Goal: Information Seeking & Learning: Learn about a topic

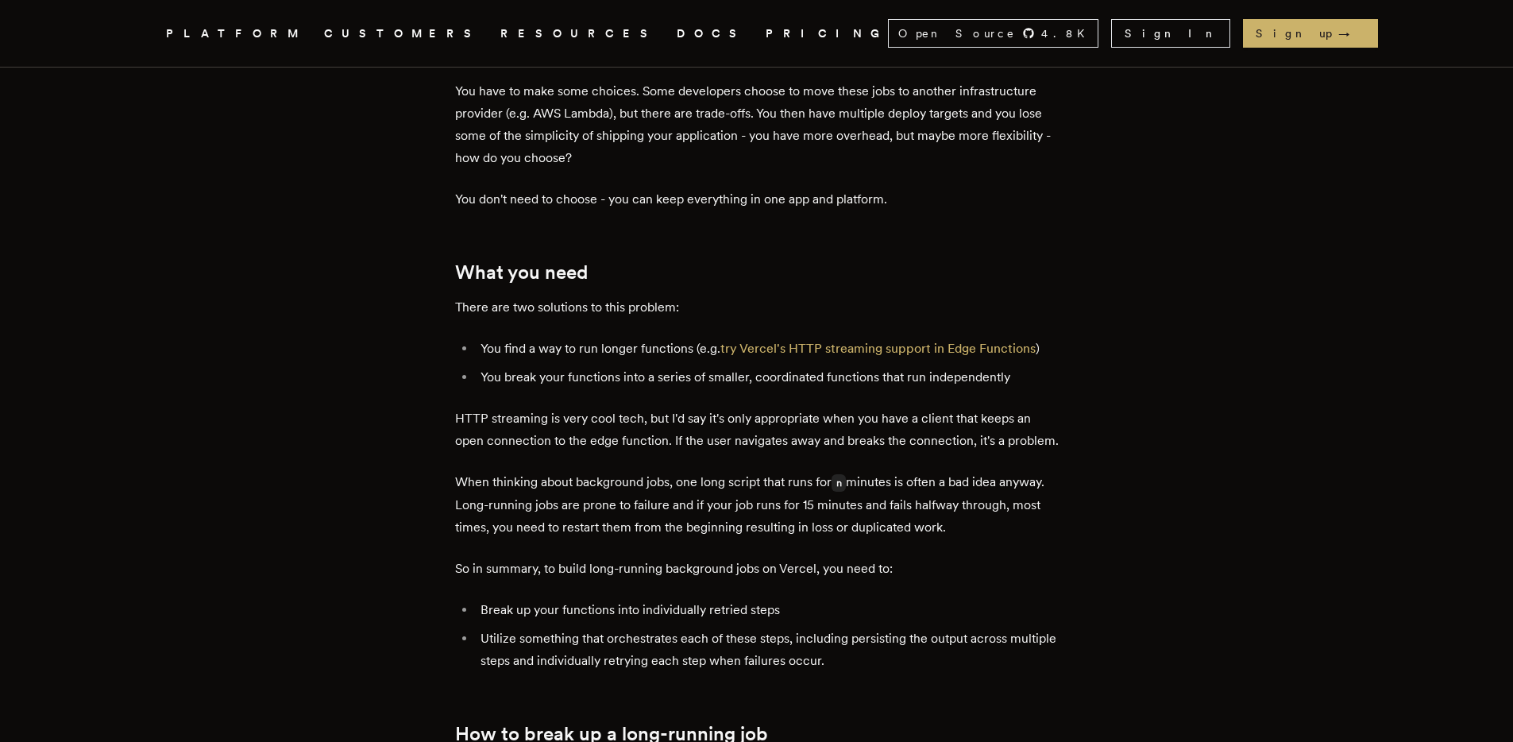
scroll to position [732, 0]
click at [994, 344] on link "try Vercel's HTTP streaming support in Edge Functions" at bounding box center [877, 351] width 315 height 15
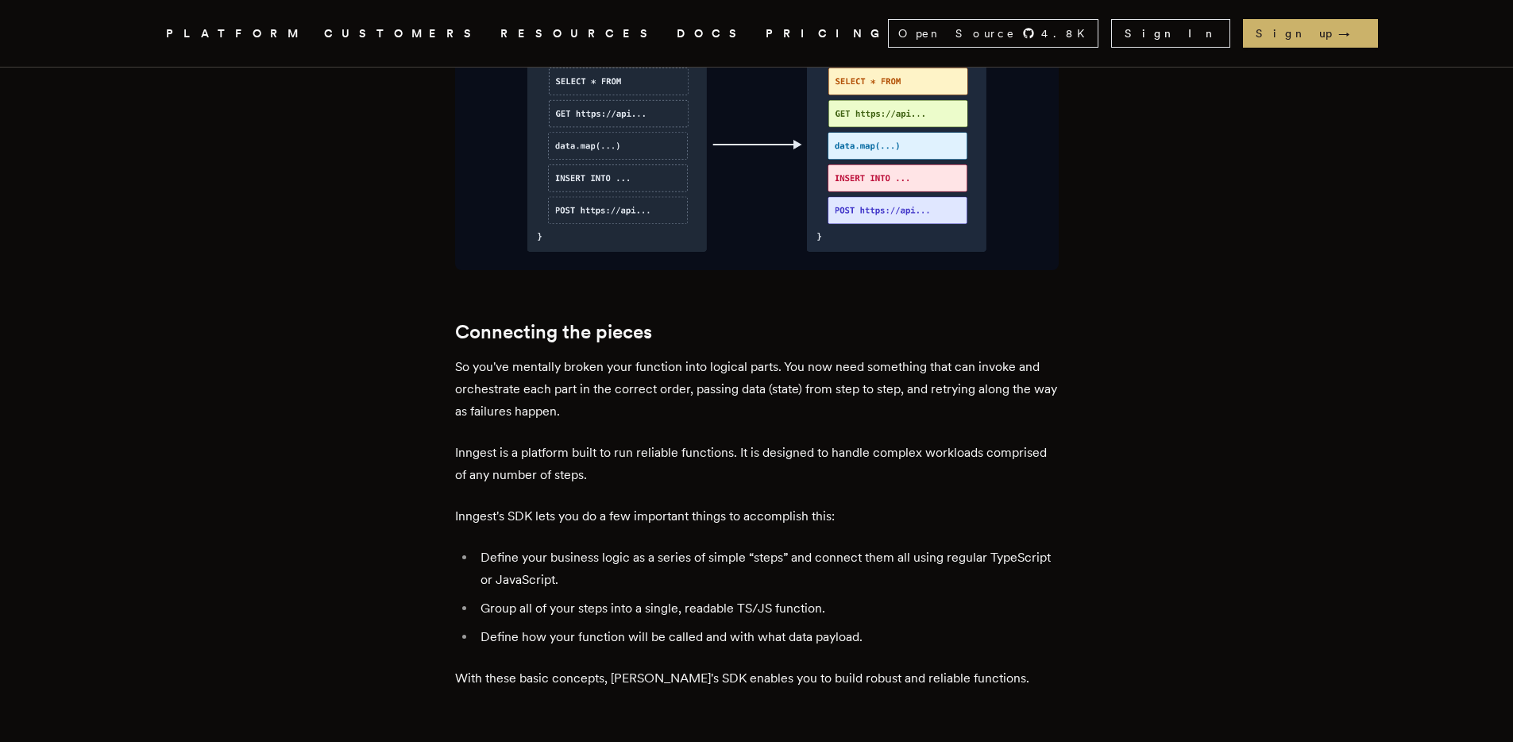
scroll to position [1910, 0]
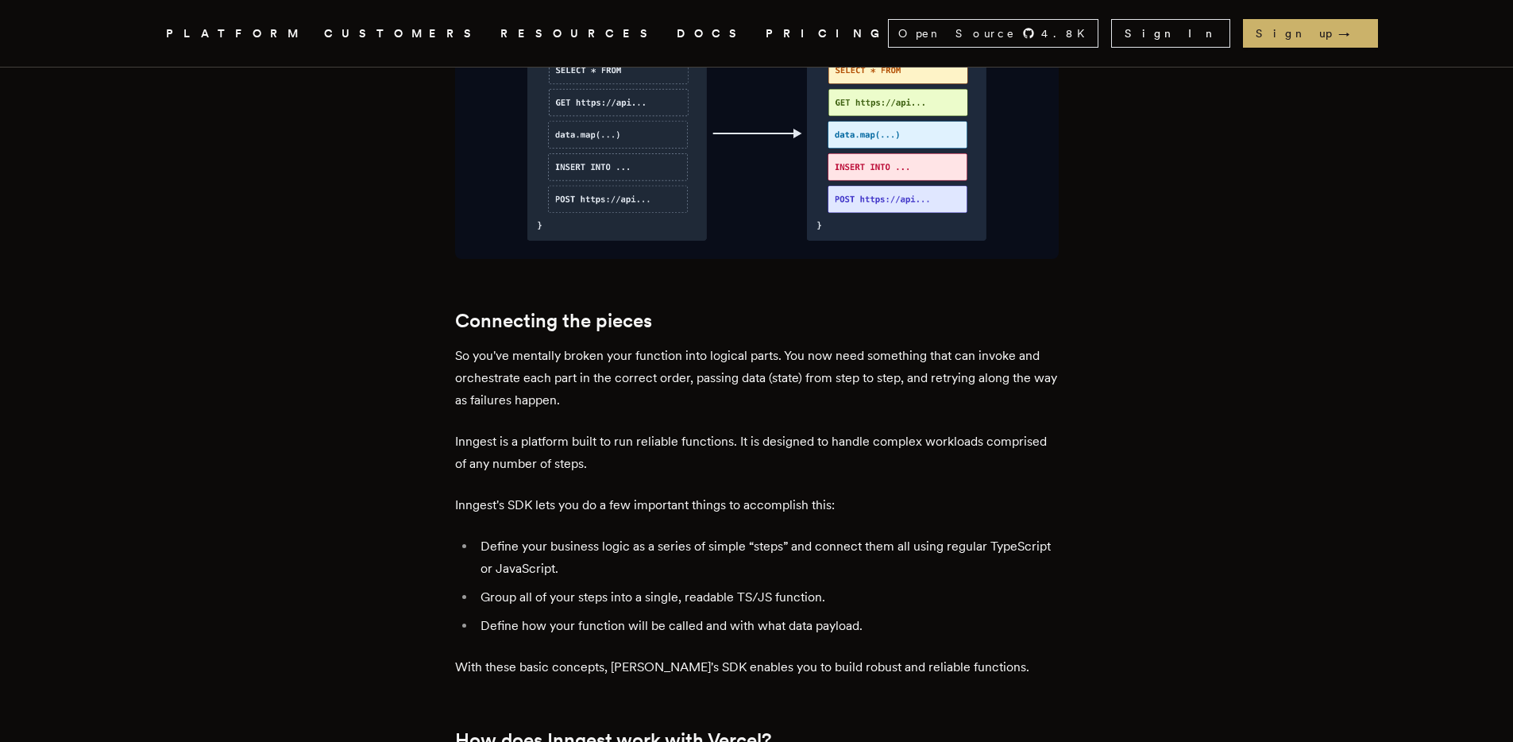
drag, startPoint x: 669, startPoint y: 337, endPoint x: 880, endPoint y: 337, distance: 211.3
click at [880, 345] on p "So you've mentally broken your function into logical parts. You now need someth…" at bounding box center [757, 378] width 604 height 67
click at [542, 430] on p "Inngest is a platform built to run reliable functions. It is designed to handle…" at bounding box center [757, 452] width 604 height 44
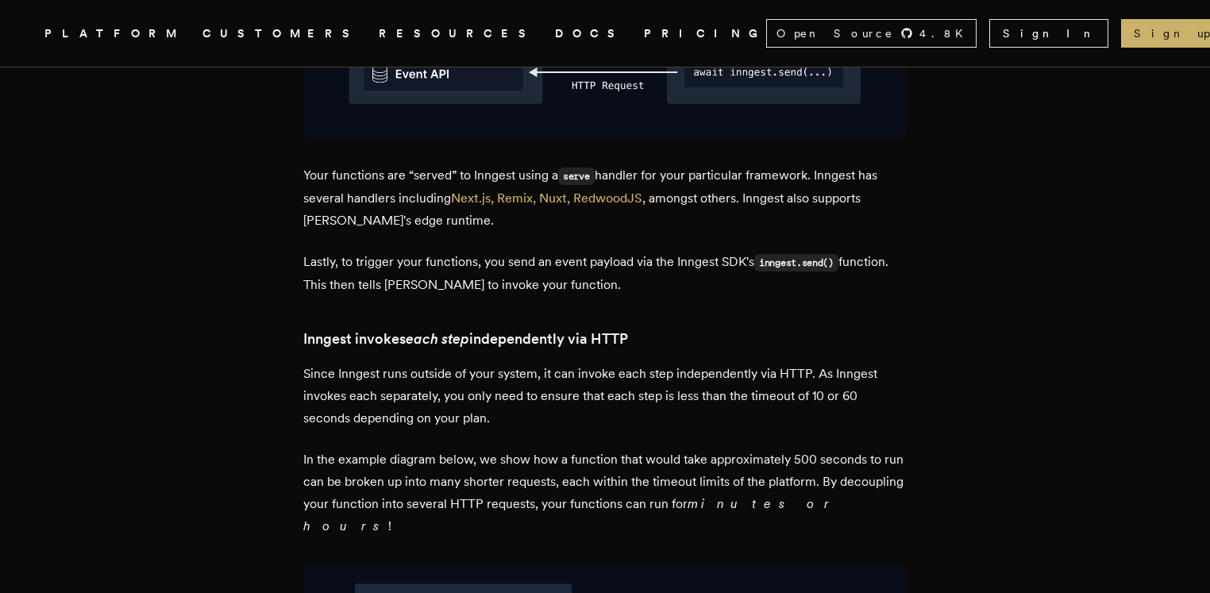
scroll to position [3112, 0]
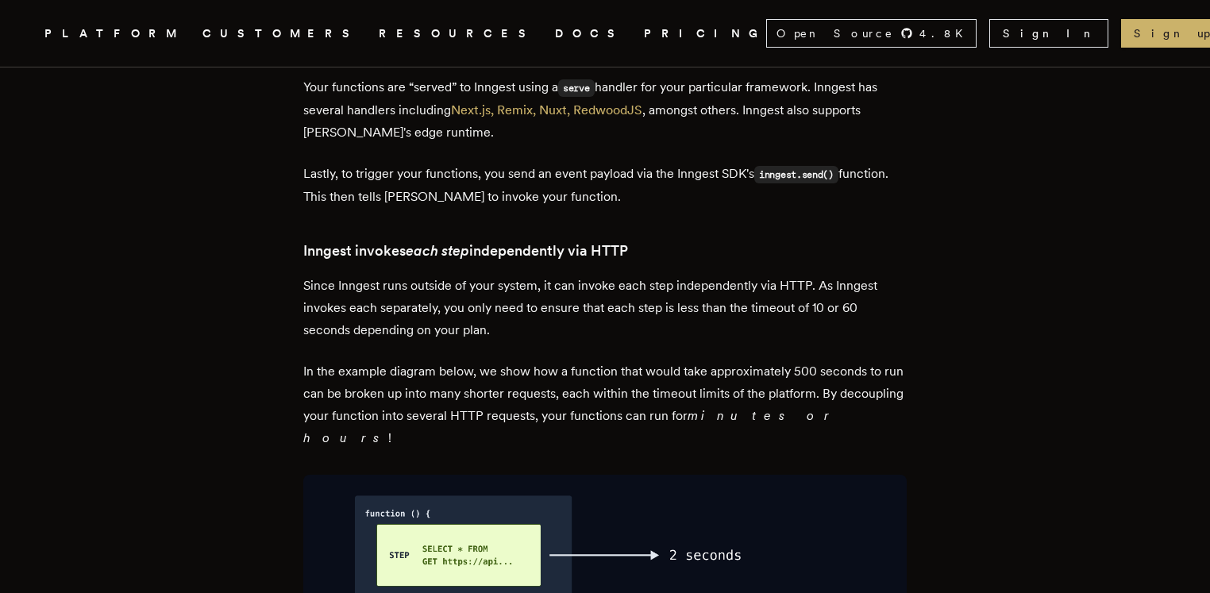
click at [480, 275] on p "Since Inngest runs outside of your system, it can invoke each step independentl…" at bounding box center [605, 308] width 604 height 67
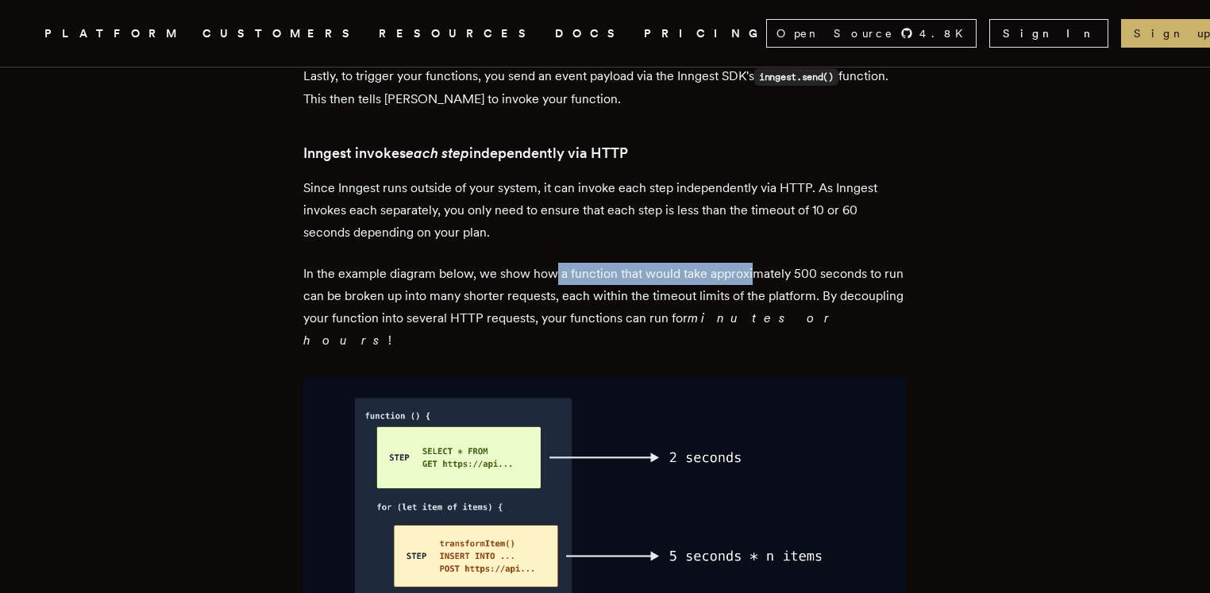
drag, startPoint x: 561, startPoint y: 230, endPoint x: 760, endPoint y: 222, distance: 199.5
click at [761, 263] on p "In the example diagram below, we show how a function that would take approximat…" at bounding box center [605, 307] width 604 height 89
click at [421, 263] on p "In the example diagram below, we show how a function that would take approximat…" at bounding box center [605, 307] width 604 height 89
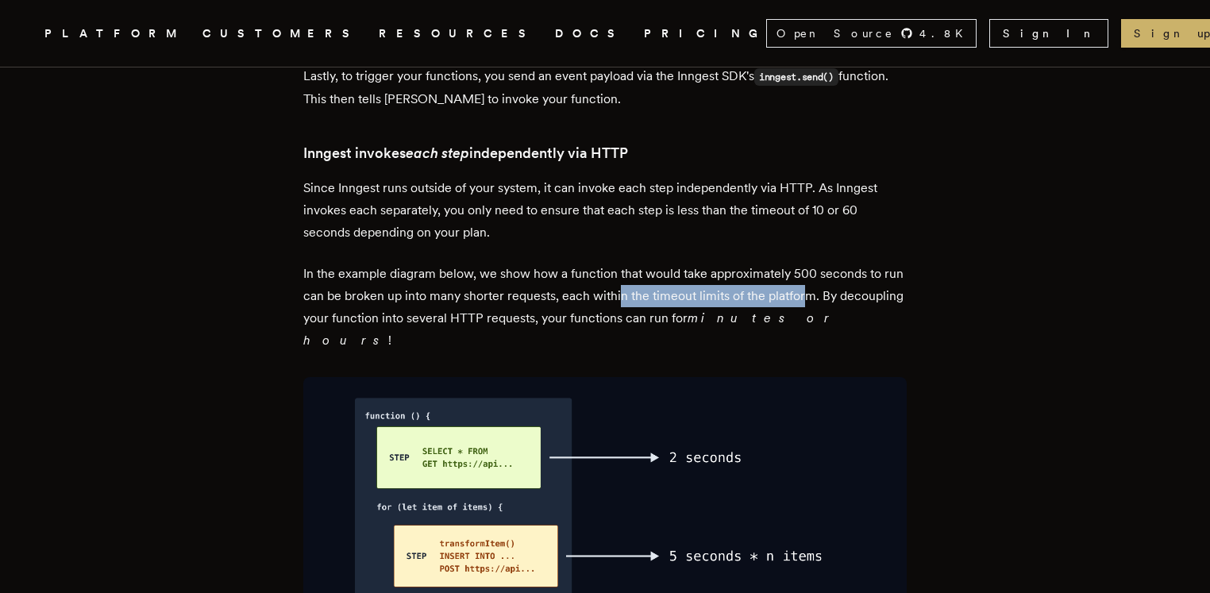
drag, startPoint x: 658, startPoint y: 245, endPoint x: 831, endPoint y: 247, distance: 172.4
click at [831, 263] on p "In the example diagram below, we show how a function that would take approximat…" at bounding box center [605, 307] width 604 height 89
click at [542, 263] on p "In the example diagram below, we show how a function that would take approximat…" at bounding box center [605, 307] width 604 height 89
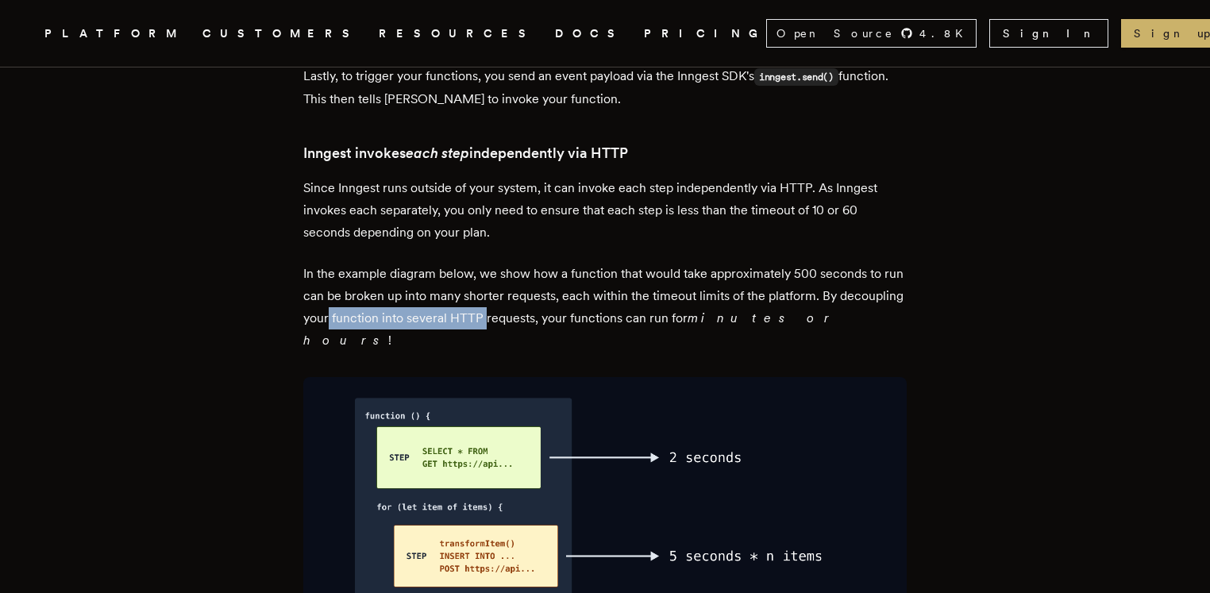
drag, startPoint x: 427, startPoint y: 267, endPoint x: 555, endPoint y: 268, distance: 127.9
click at [555, 268] on p "In the example diagram below, we show how a function that would take approximat…" at bounding box center [605, 307] width 604 height 89
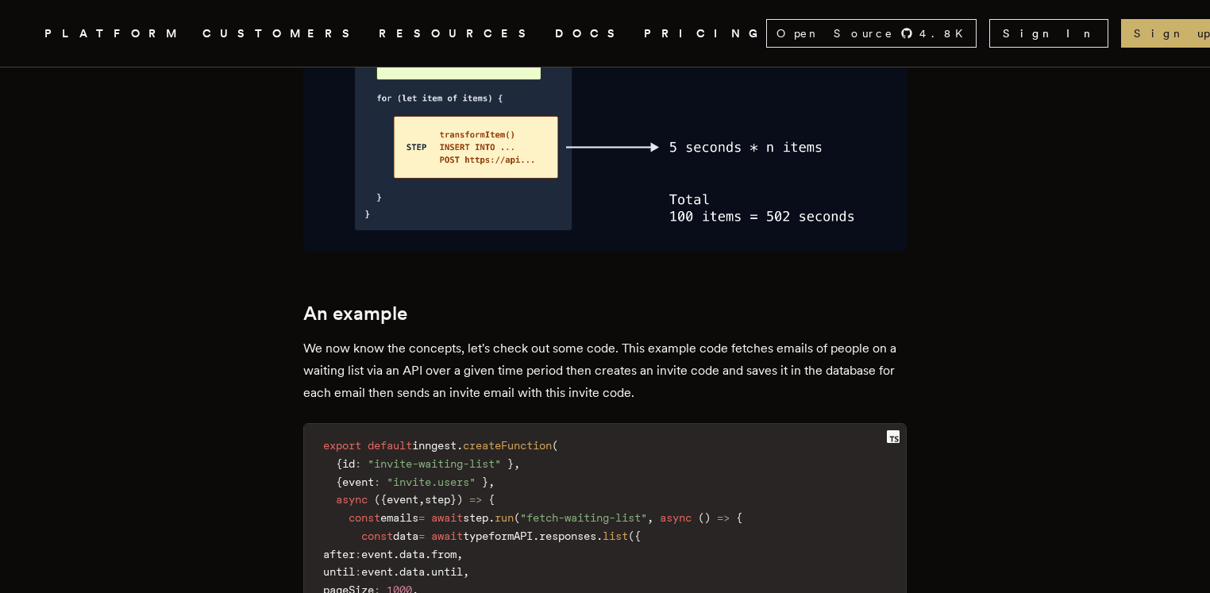
scroll to position [3654, 0]
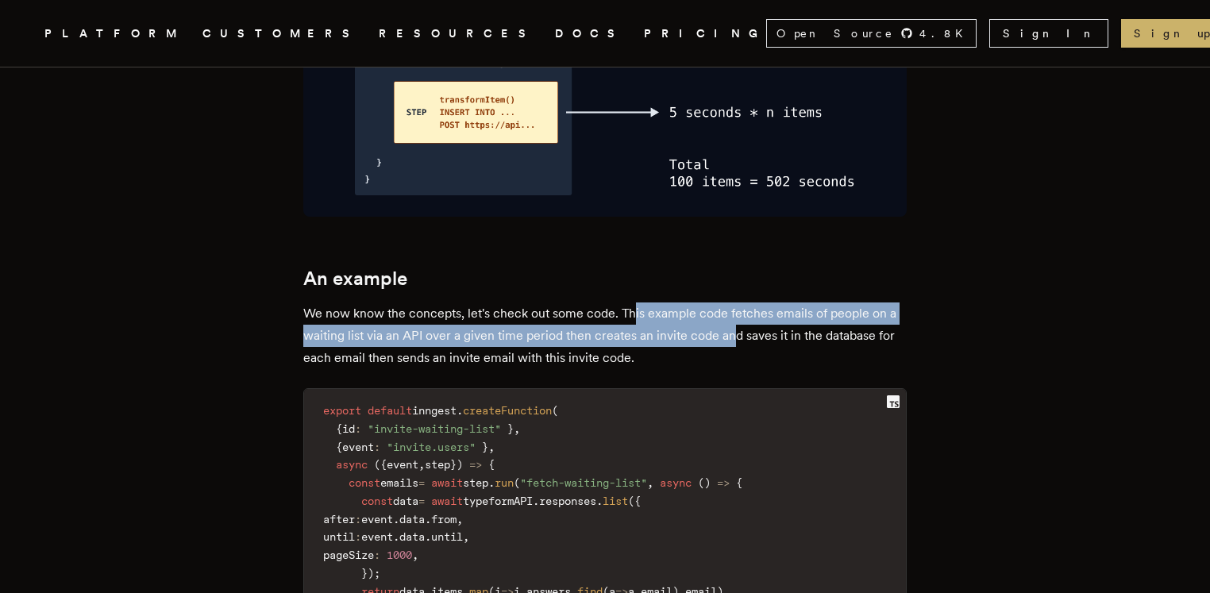
drag, startPoint x: 656, startPoint y: 242, endPoint x: 727, endPoint y: 257, distance: 72.3
click at [731, 303] on p "We now know the concepts, let's check out some code. This example code fetches …" at bounding box center [605, 336] width 604 height 67
click at [720, 303] on p "We now know the concepts, let's check out some code. This example code fetches …" at bounding box center [605, 336] width 604 height 67
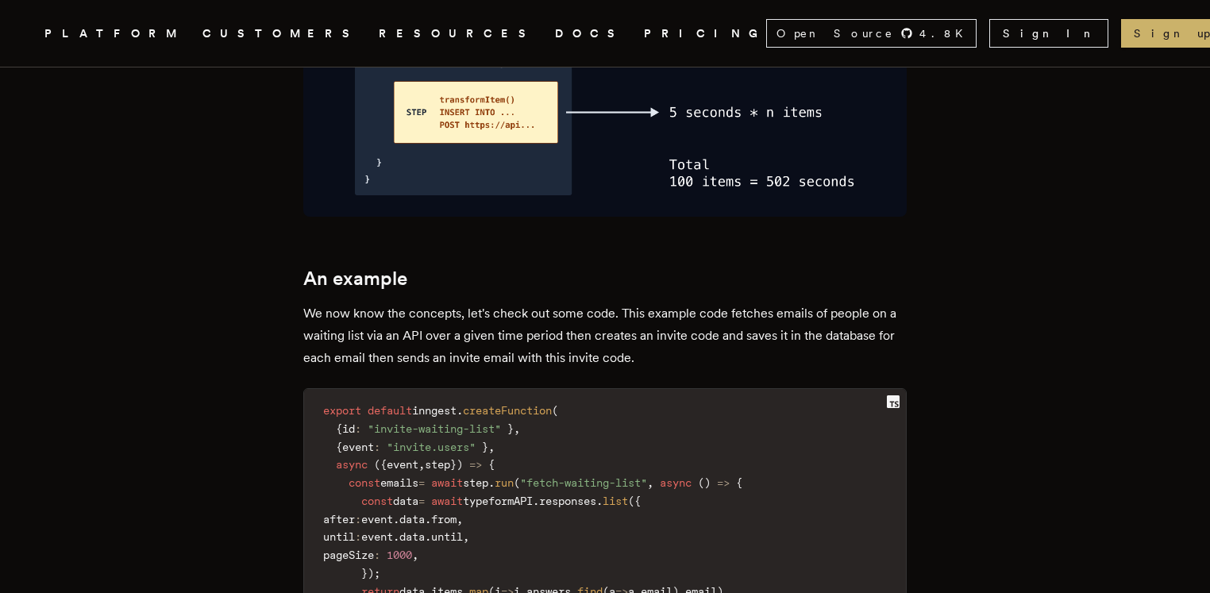
click at [696, 303] on p "We now know the concepts, let's check out some code. This example code fetches …" at bounding box center [605, 336] width 604 height 67
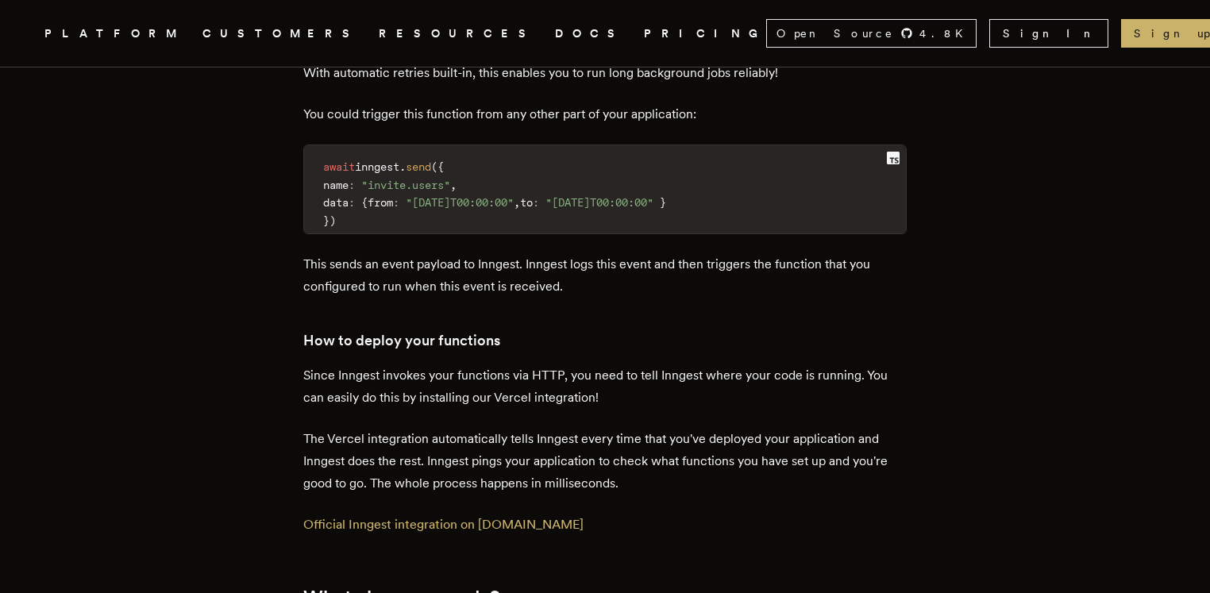
scroll to position [4556, 0]
drag, startPoint x: 689, startPoint y: 299, endPoint x: 864, endPoint y: 302, distance: 175.5
click at [872, 364] on p "Since Inngest invokes your functions via HTTP, you need to tell Inngest where y…" at bounding box center [605, 386] width 604 height 44
click at [566, 364] on p "Since Inngest invokes your functions via HTTP, you need to tell Inngest where y…" at bounding box center [605, 386] width 604 height 44
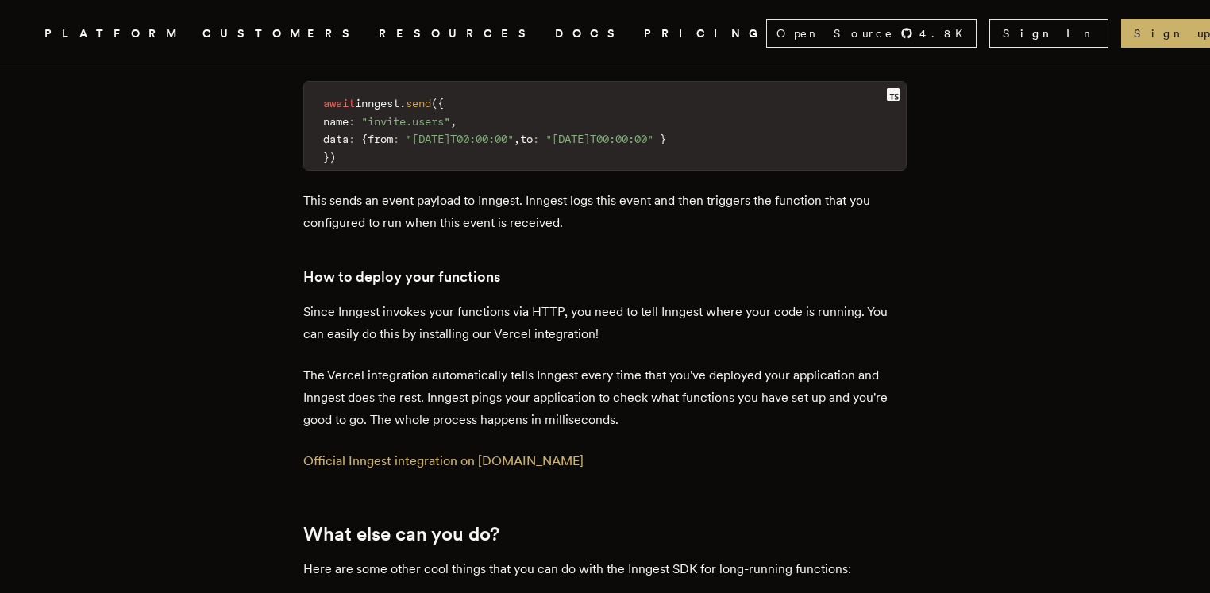
click at [485, 365] on p "The Vercel integration automatically tells Inngest every time that you've deplo…" at bounding box center [605, 398] width 604 height 67
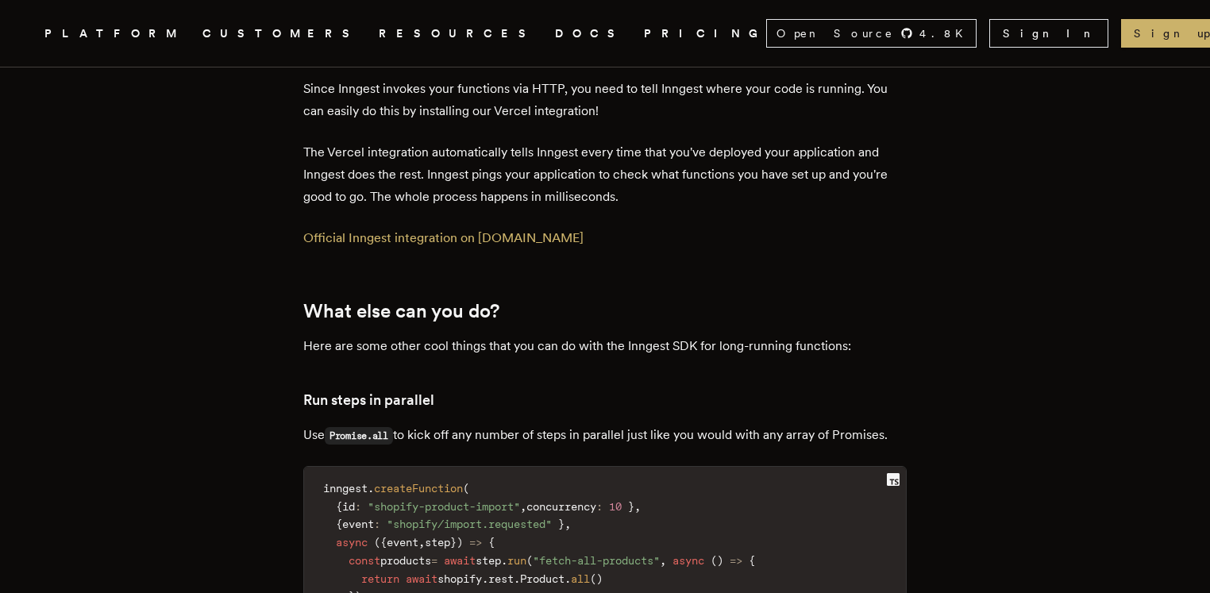
scroll to position [4844, 0]
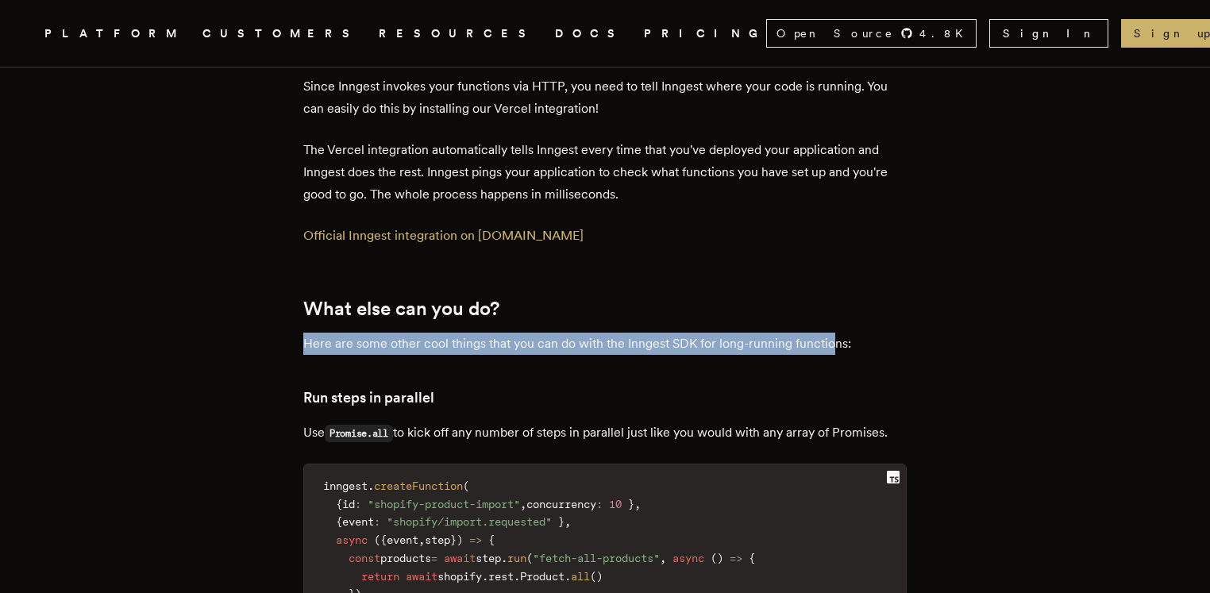
drag, startPoint x: 369, startPoint y: 269, endPoint x: 836, endPoint y: 268, distance: 467.0
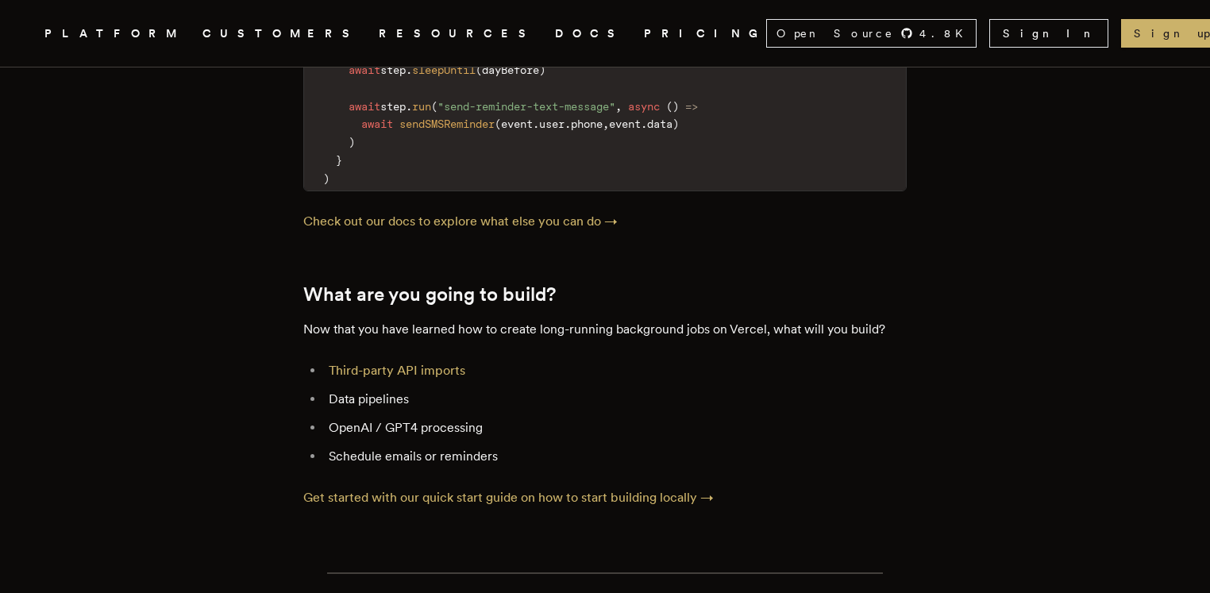
scroll to position [6314, 0]
